Goal: Transaction & Acquisition: Purchase product/service

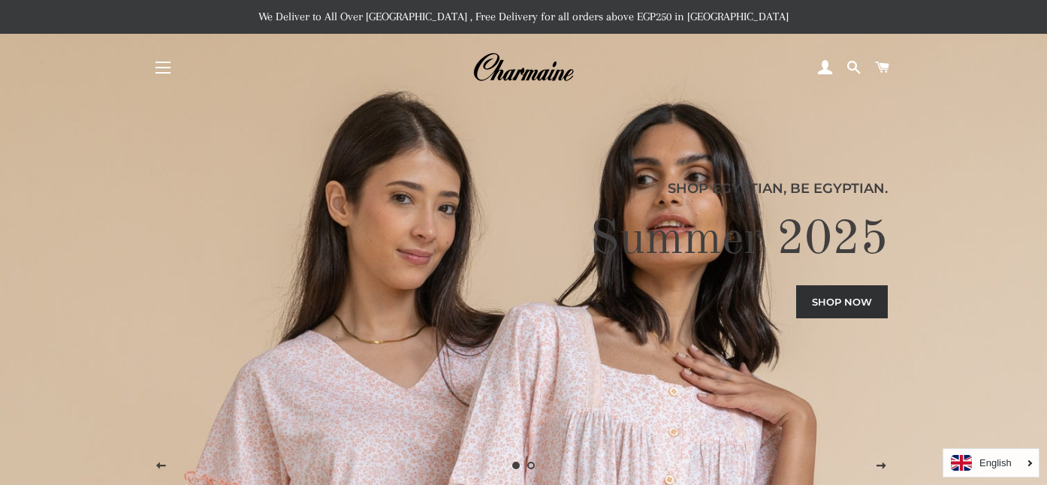
click at [165, 71] on button "Site navigation" at bounding box center [163, 68] width 38 height 38
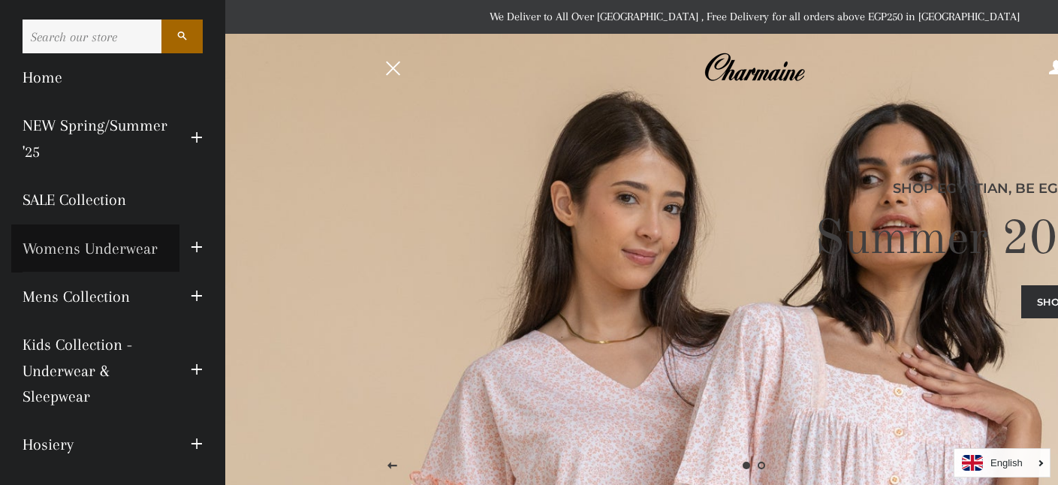
click at [111, 252] on link "Womens Underwear" at bounding box center [95, 249] width 168 height 48
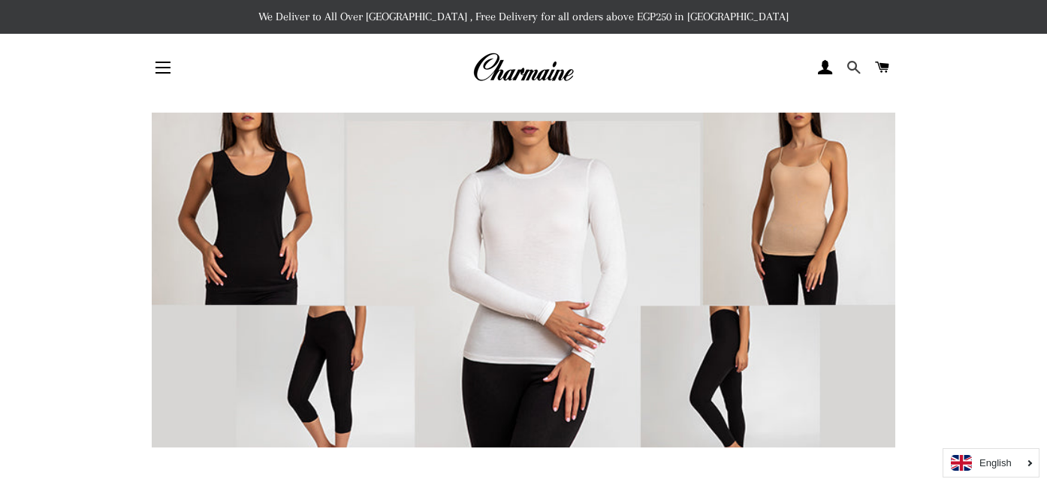
click at [855, 68] on span at bounding box center [854, 67] width 14 height 23
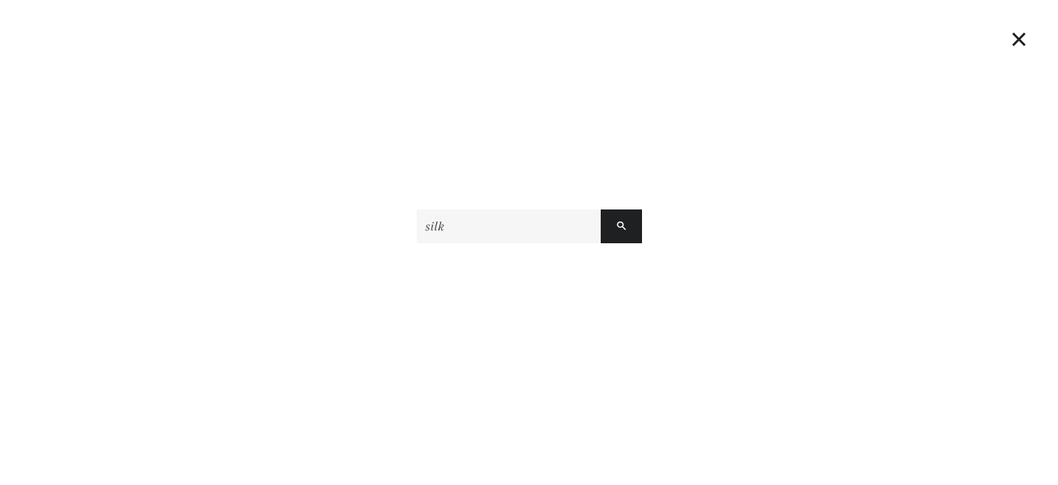
type input "silk"
click at [601, 210] on button "Search" at bounding box center [621, 227] width 41 height 34
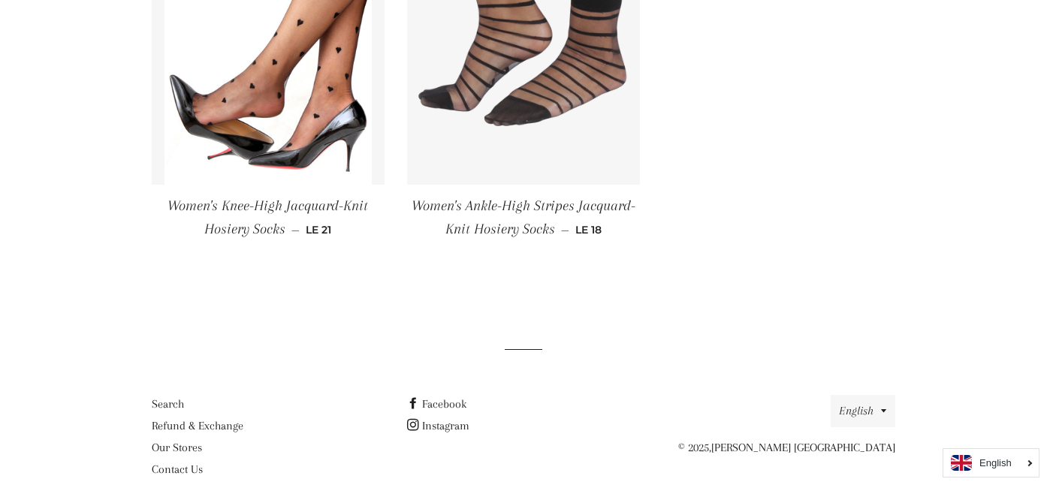
scroll to position [1298, 0]
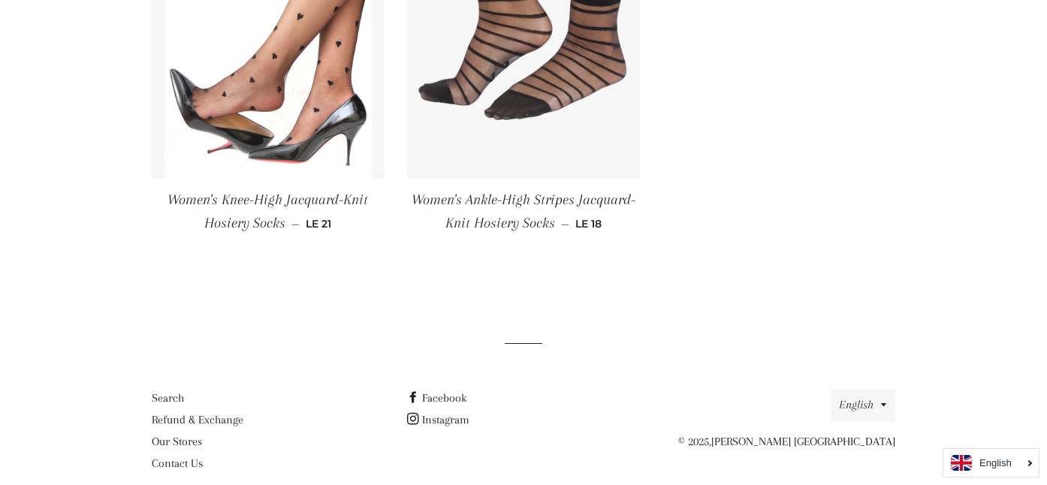
click at [312, 98] on img at bounding box center [269, 23] width 208 height 312
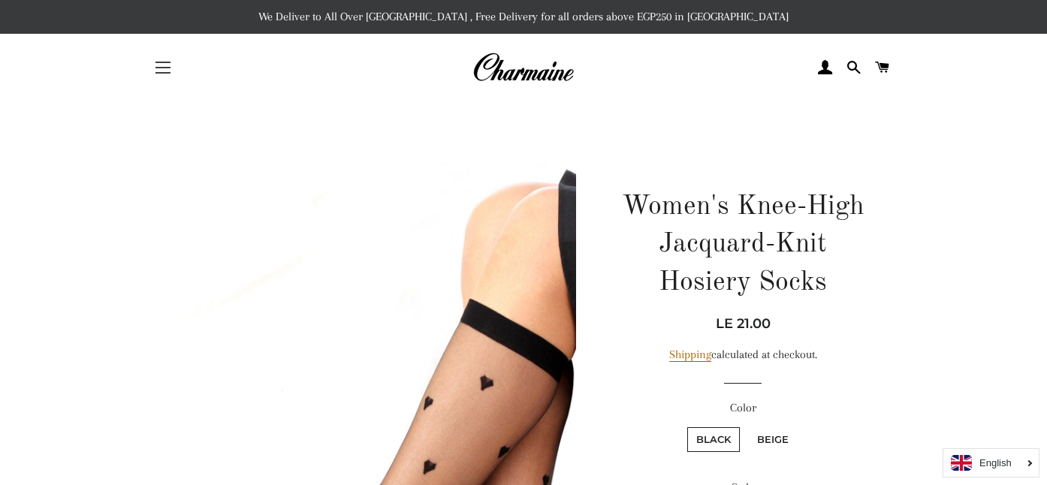
click at [171, 72] on button "Site navigation" at bounding box center [163, 68] width 38 height 38
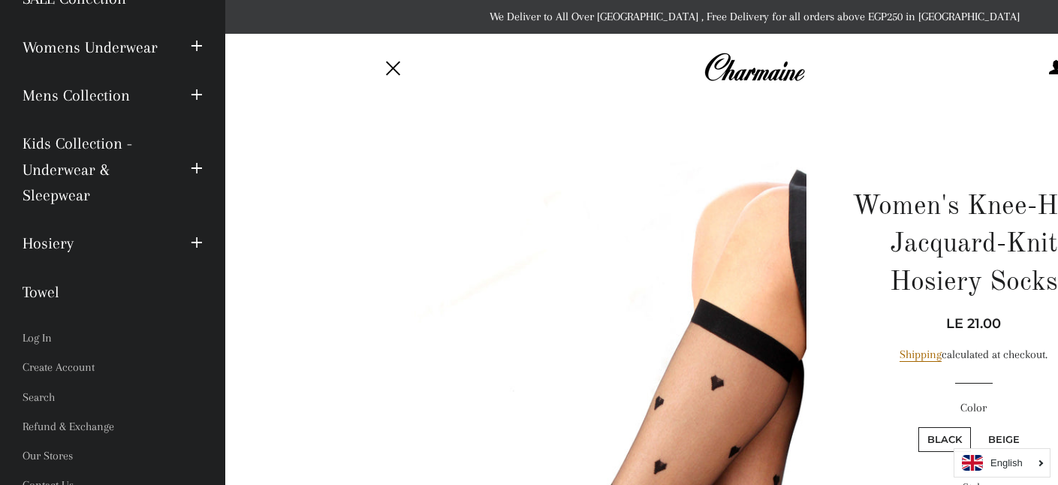
scroll to position [216, 0]
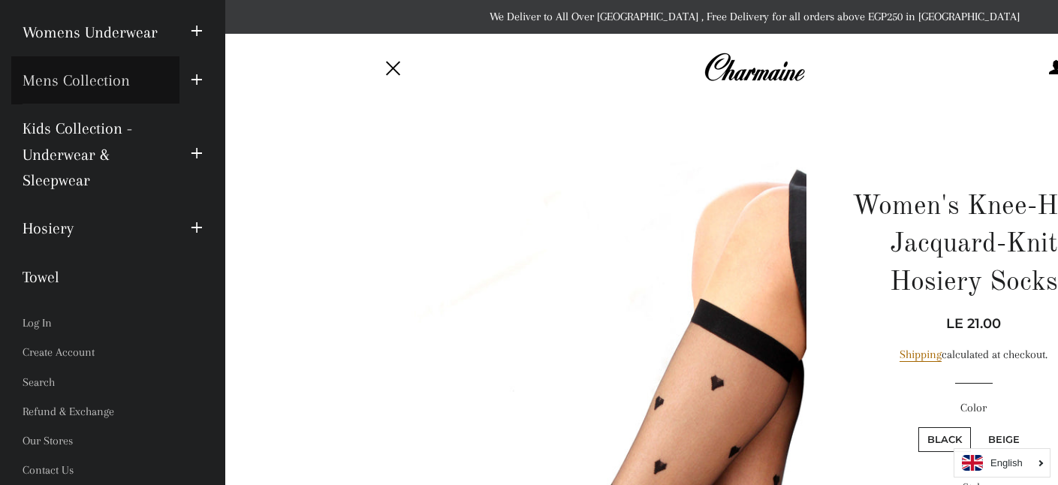
click at [83, 81] on link "Mens Collection" at bounding box center [95, 80] width 168 height 48
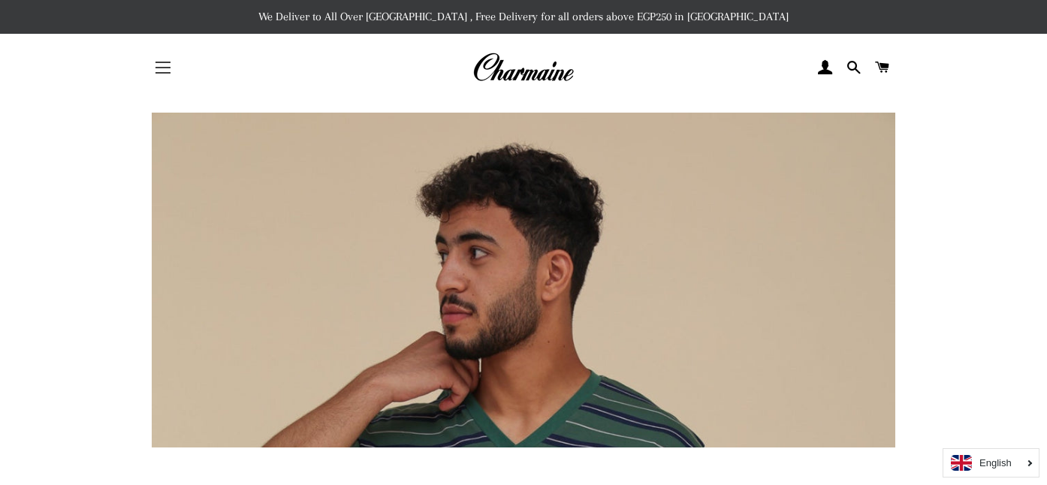
click at [165, 69] on button "Site navigation" at bounding box center [163, 68] width 38 height 38
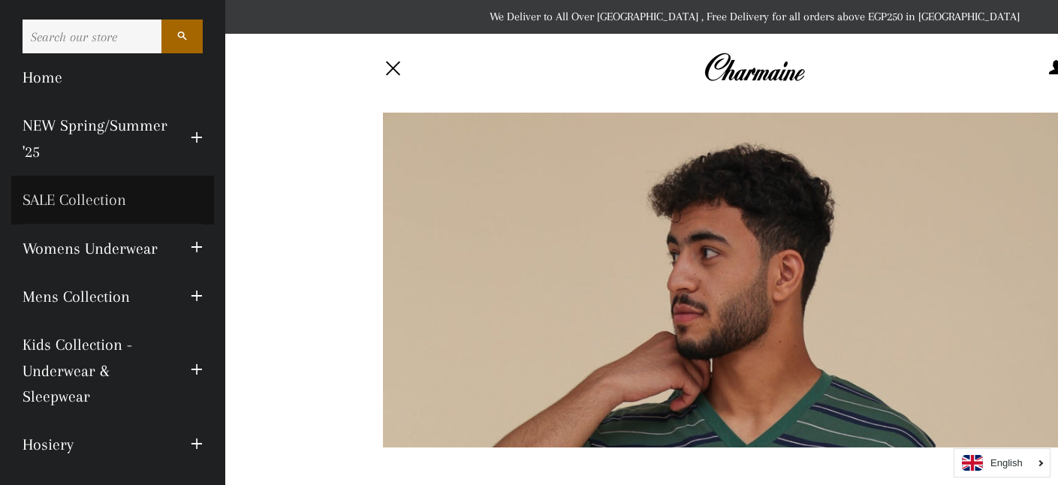
click at [98, 201] on link "SALE Collection" at bounding box center [112, 200] width 203 height 48
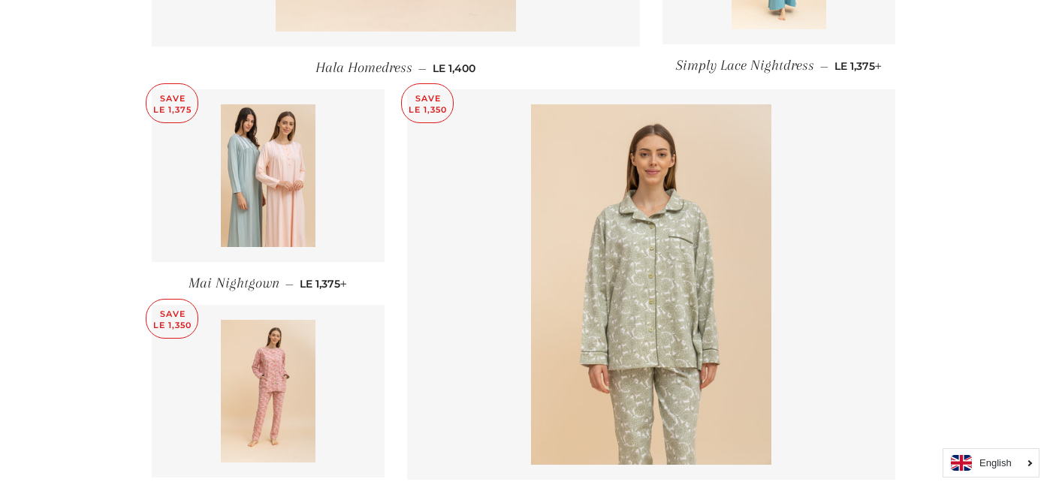
scroll to position [1907, 0]
